Goal: Use online tool/utility: Utilize a website feature to perform a specific function

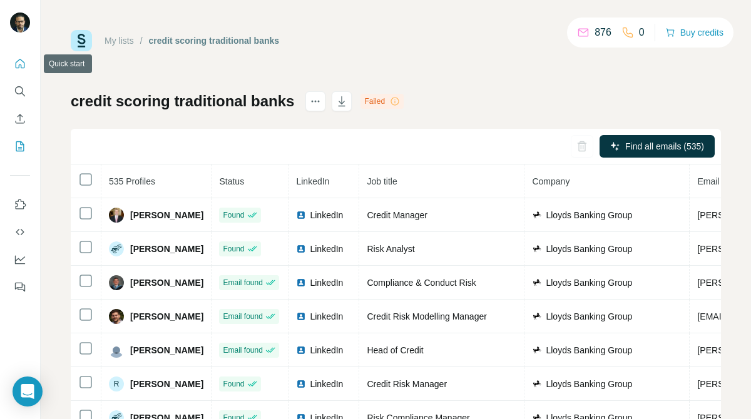
click at [15, 69] on icon "Quick start" at bounding box center [20, 64] width 13 height 13
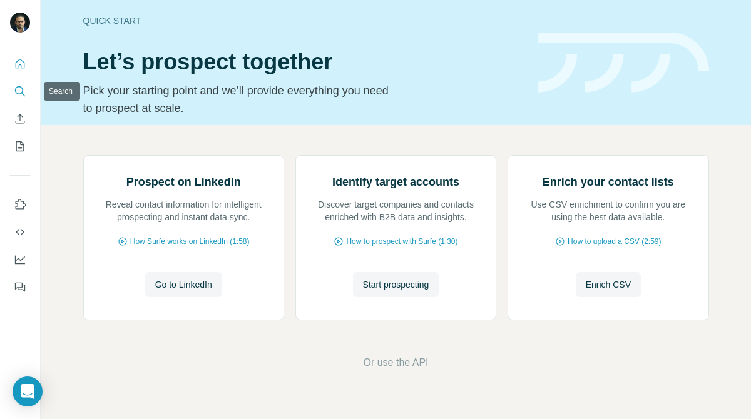
click at [20, 90] on icon "Search" at bounding box center [20, 91] width 13 height 13
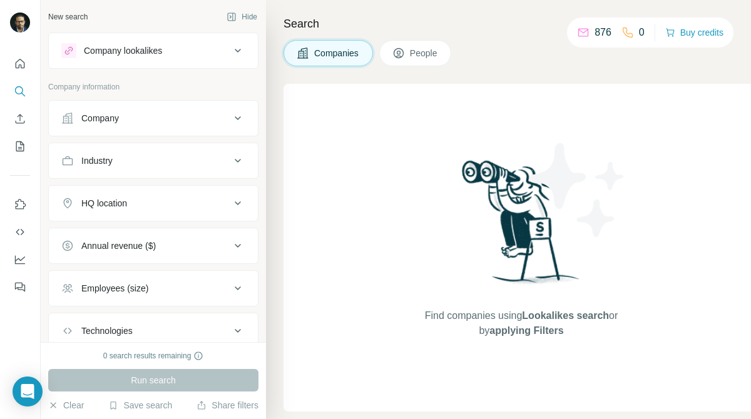
click at [149, 123] on div "Company" at bounding box center [145, 118] width 169 height 13
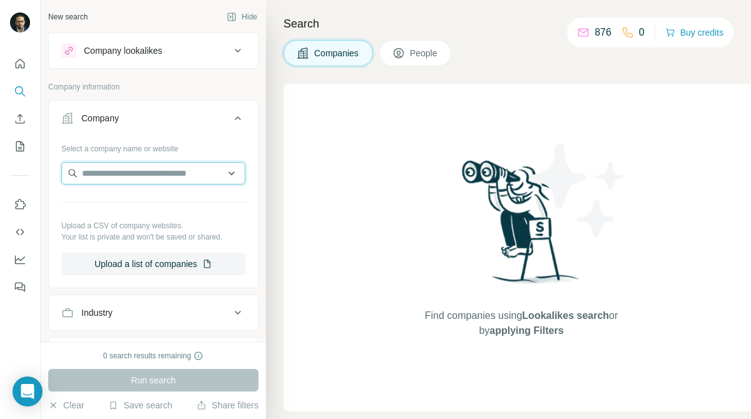
click at [143, 173] on input "text" at bounding box center [153, 173] width 184 height 23
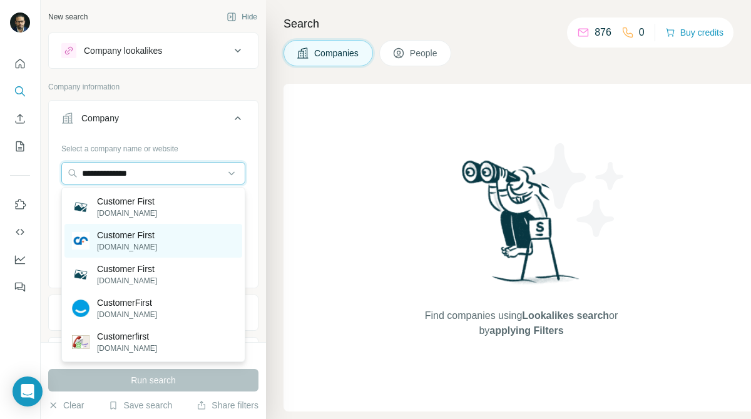
type input "**********"
click at [145, 235] on p "Customer First" at bounding box center [127, 235] width 60 height 13
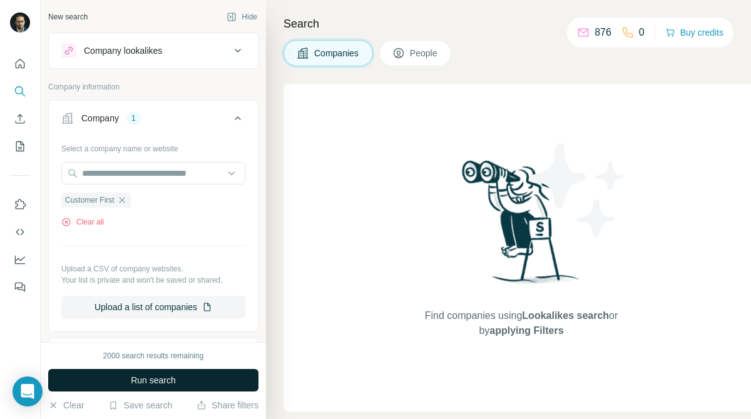
click at [196, 382] on button "Run search" at bounding box center [153, 380] width 210 height 23
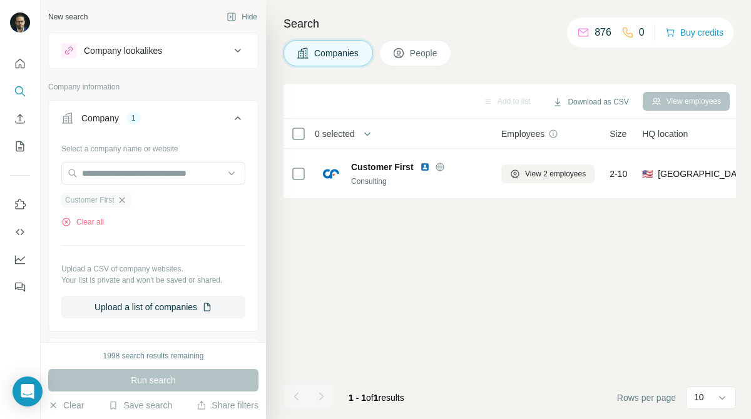
click at [125, 203] on icon "button" at bounding box center [122, 200] width 10 height 10
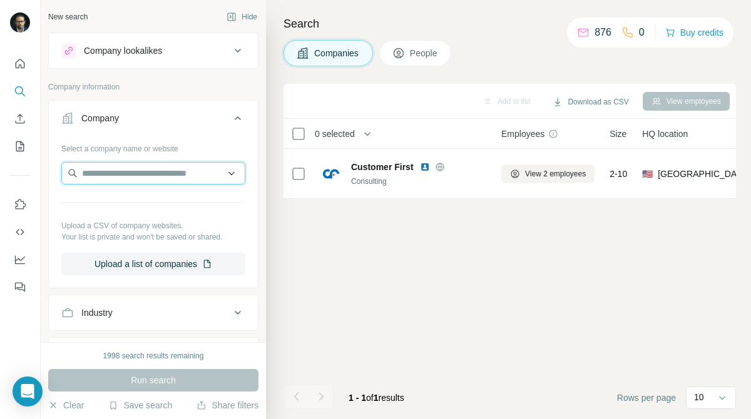
click at [160, 173] on input "text" at bounding box center [153, 173] width 184 height 23
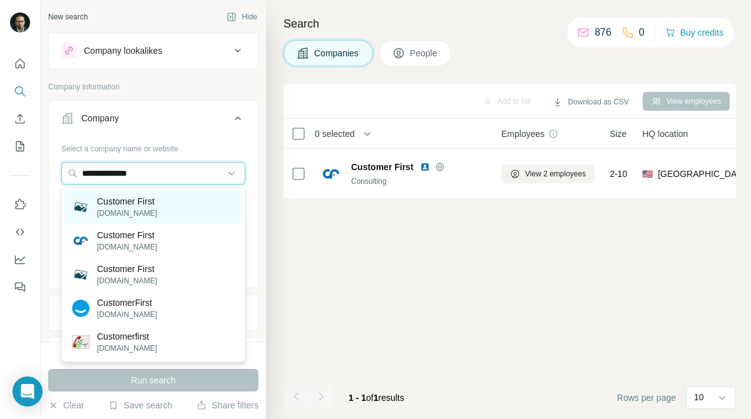
type input "**********"
click at [115, 204] on p "Customer First" at bounding box center [127, 201] width 60 height 13
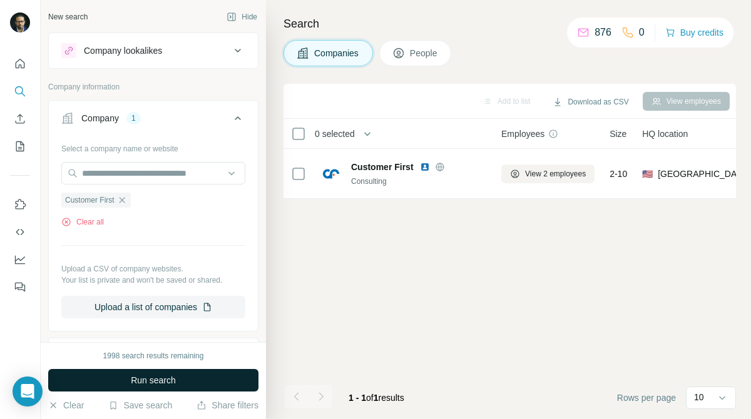
click at [133, 376] on span "Run search" at bounding box center [153, 380] width 45 height 13
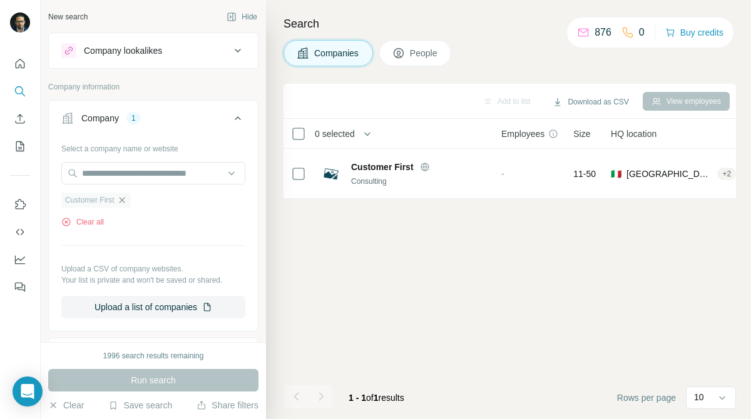
click at [127, 198] on icon "button" at bounding box center [122, 200] width 10 height 10
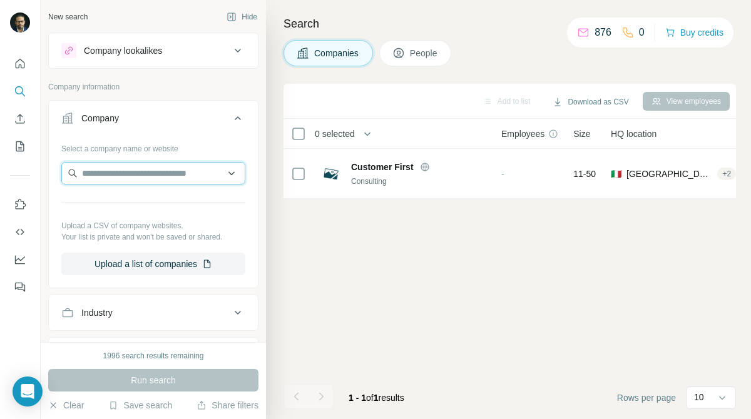
click at [170, 174] on input "text" at bounding box center [153, 173] width 184 height 23
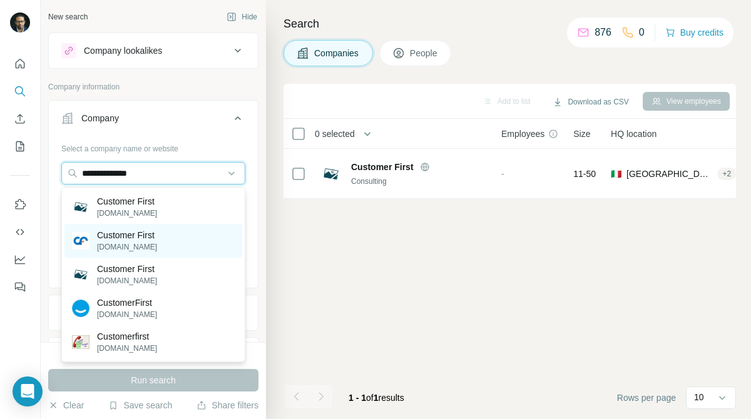
type input "**********"
click at [148, 239] on p "Customer First" at bounding box center [127, 235] width 60 height 13
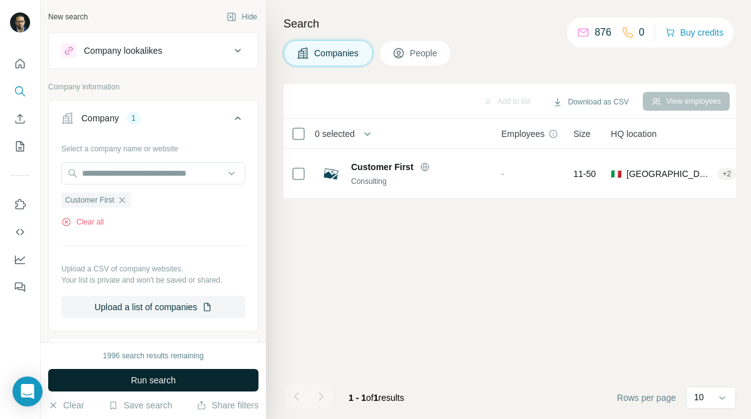
click at [187, 385] on button "Run search" at bounding box center [153, 380] width 210 height 23
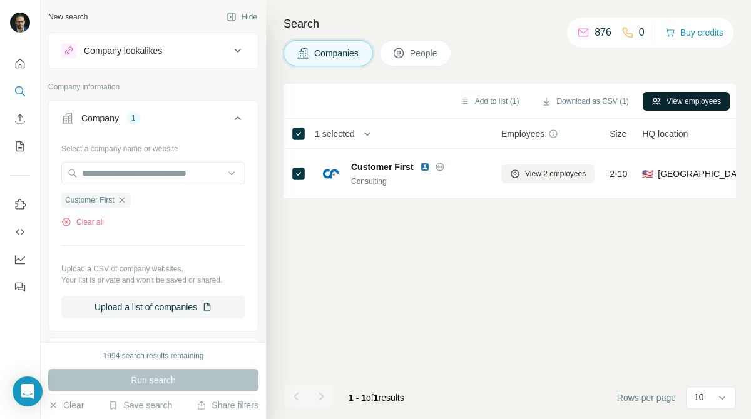
click at [705, 98] on button "View employees" at bounding box center [686, 101] width 87 height 19
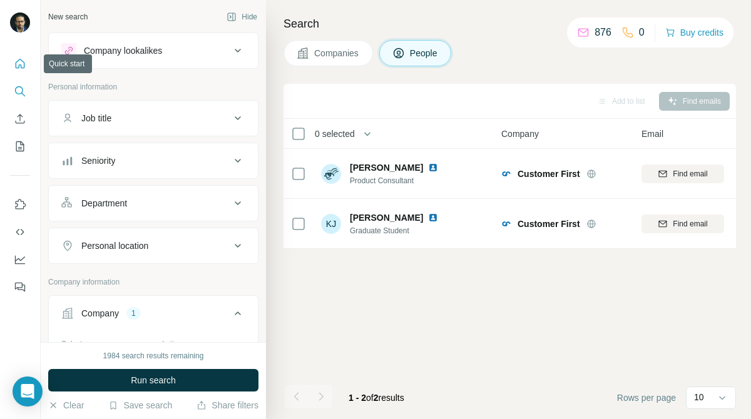
click at [19, 60] on icon "Quick start" at bounding box center [20, 63] width 9 height 9
